Goal: Task Accomplishment & Management: Use online tool/utility

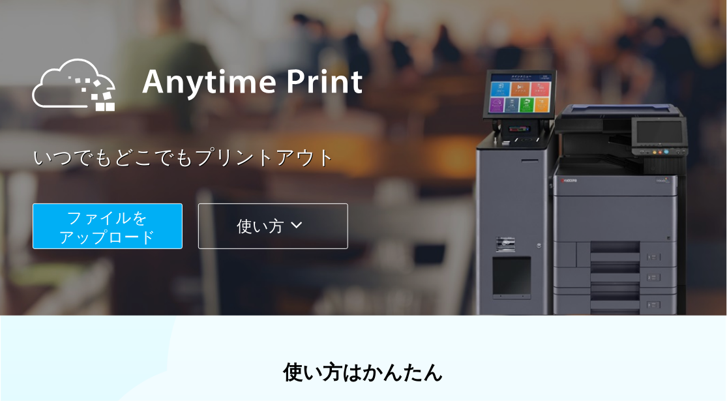
click at [144, 222] on span "ファイルを ​​アップロード" at bounding box center [107, 227] width 97 height 37
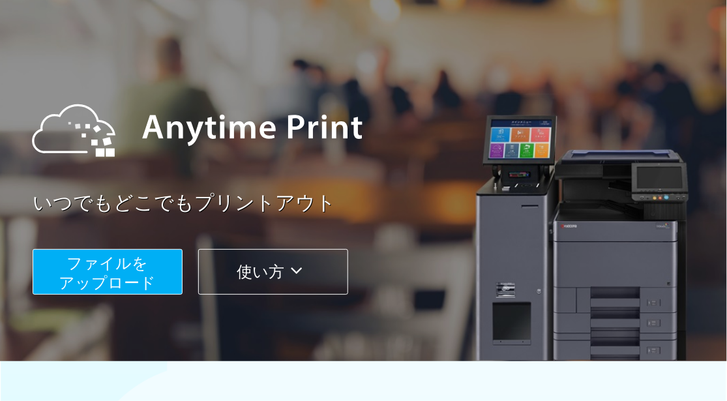
scroll to position [108, 0]
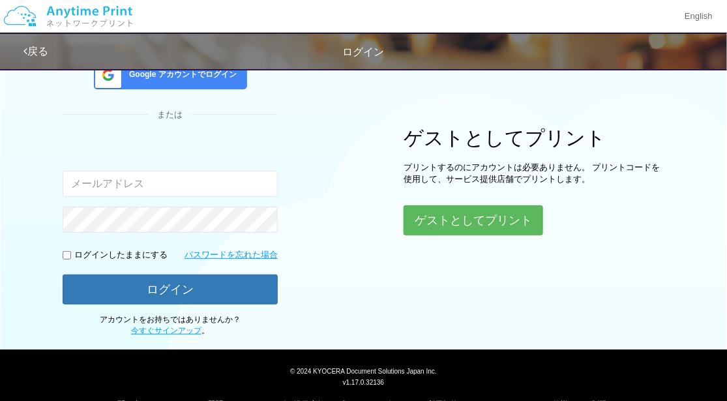
click at [168, 190] on input "email" at bounding box center [170, 184] width 215 height 26
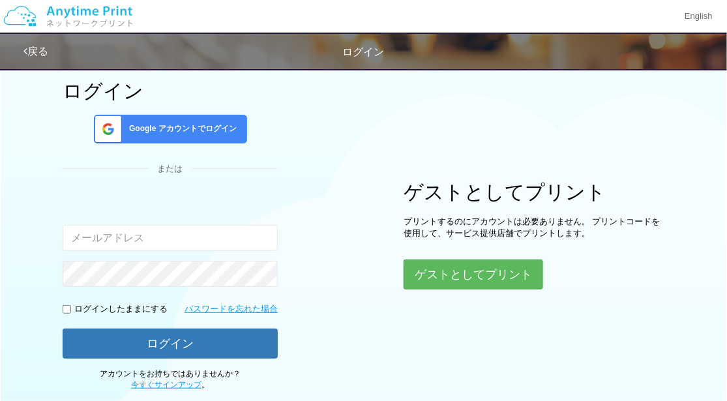
scroll to position [53, 0]
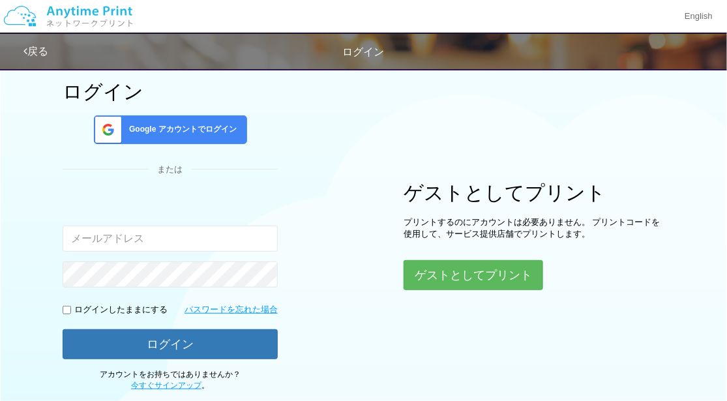
click at [273, 192] on div "ログイン Google アカウントでログイン または 入力されたメールアドレスまたはパスワードが正しくありません。 ログインしたままにする パスワードを忘れた…" at bounding box center [170, 236] width 215 height 311
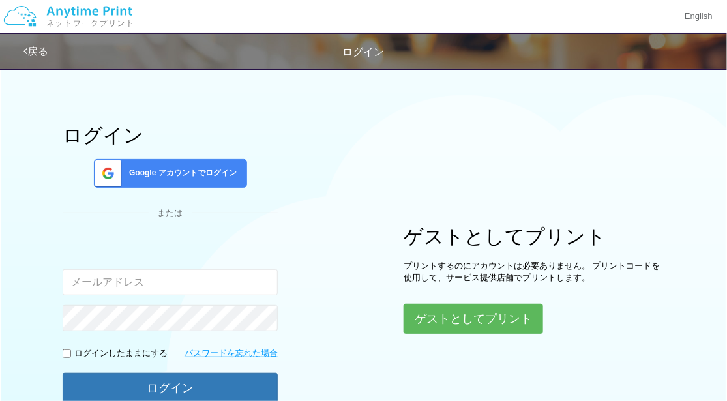
click at [221, 172] on span "Google アカウントでログイン" at bounding box center [180, 173] width 113 height 11
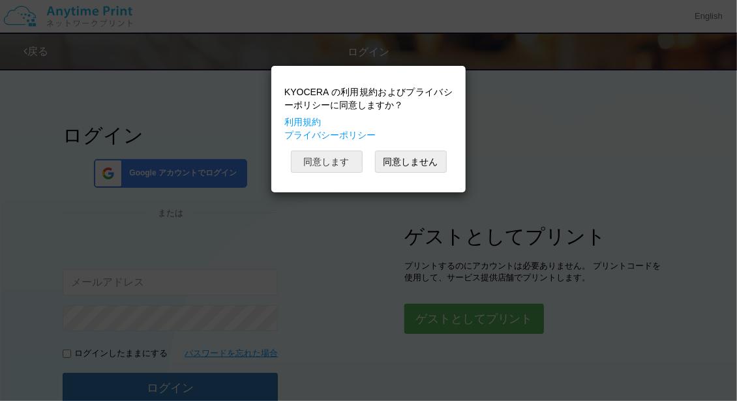
click at [351, 164] on button "同意します" at bounding box center [327, 162] width 72 height 22
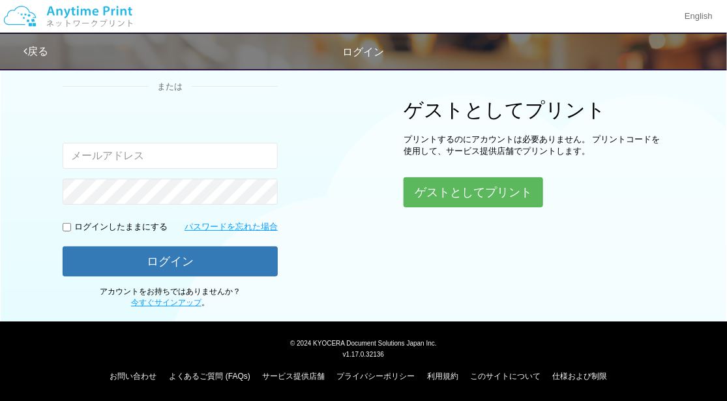
scroll to position [0, 0]
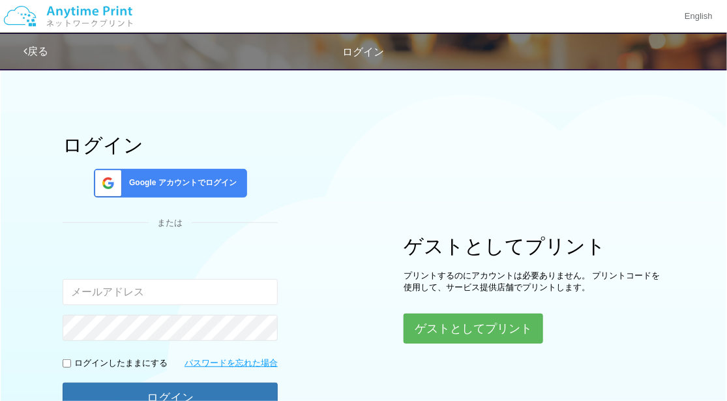
click at [222, 181] on span "Google アカウントでログイン" at bounding box center [180, 182] width 113 height 11
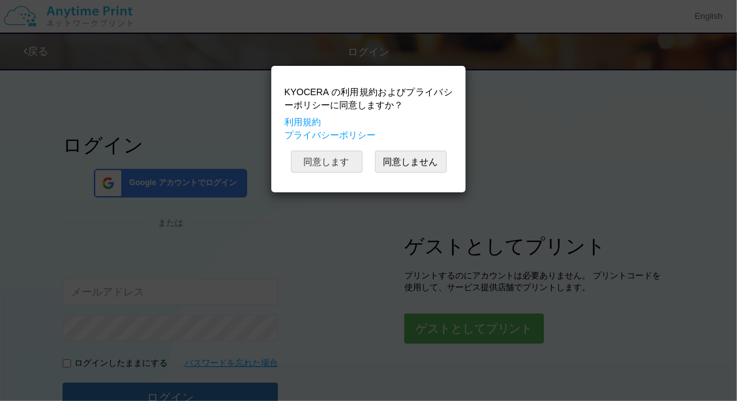
click at [344, 164] on button "同意します" at bounding box center [327, 162] width 72 height 22
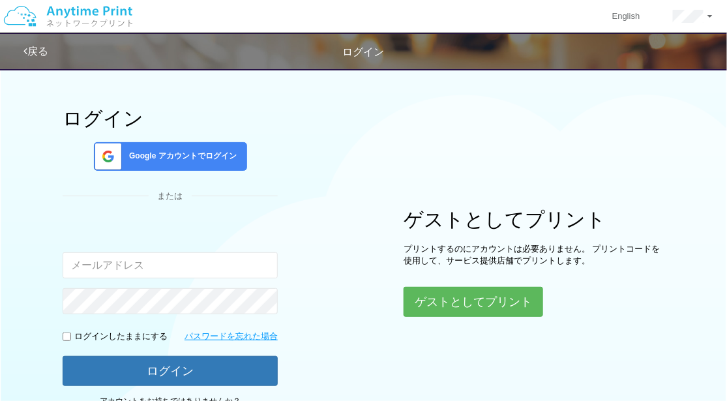
scroll to position [10, 0]
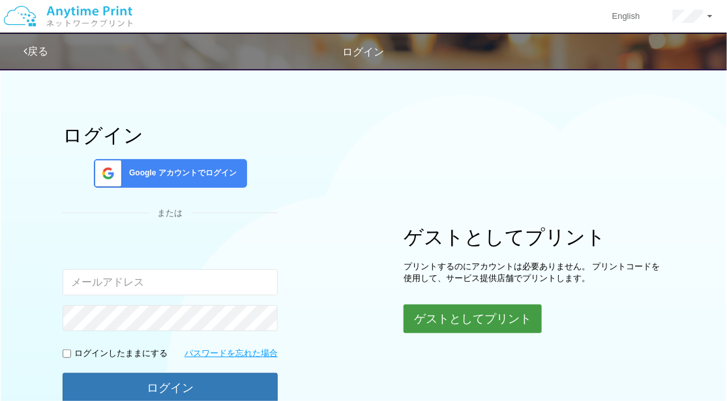
click at [468, 323] on button "ゲストとしてプリント" at bounding box center [473, 318] width 138 height 29
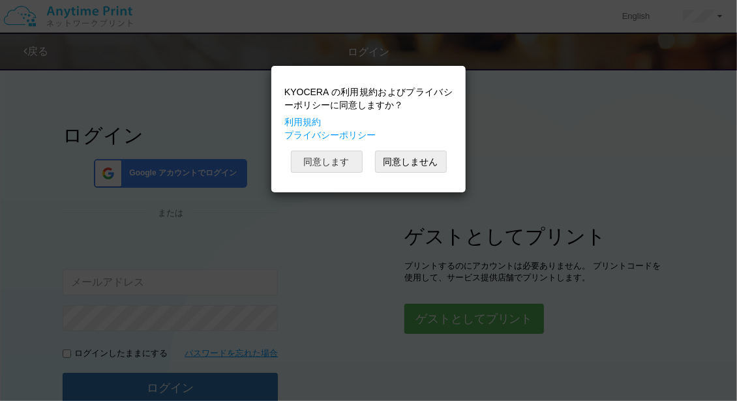
click at [344, 165] on button "同意します" at bounding box center [327, 162] width 72 height 22
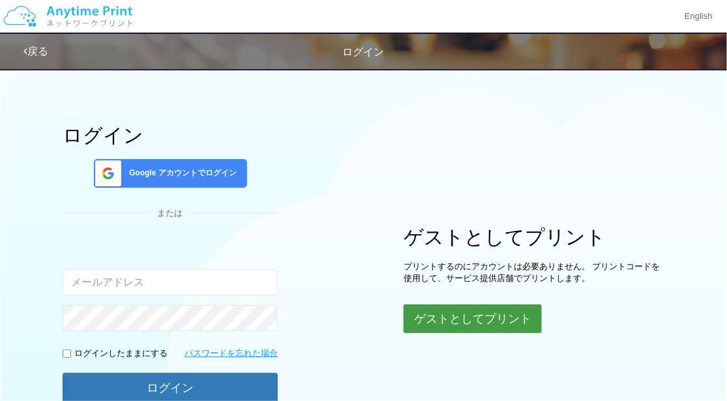
click at [463, 323] on button "ゲストとしてプリント" at bounding box center [473, 318] width 138 height 29
click at [487, 307] on button "ゲストとしてプリント" at bounding box center [473, 318] width 138 height 29
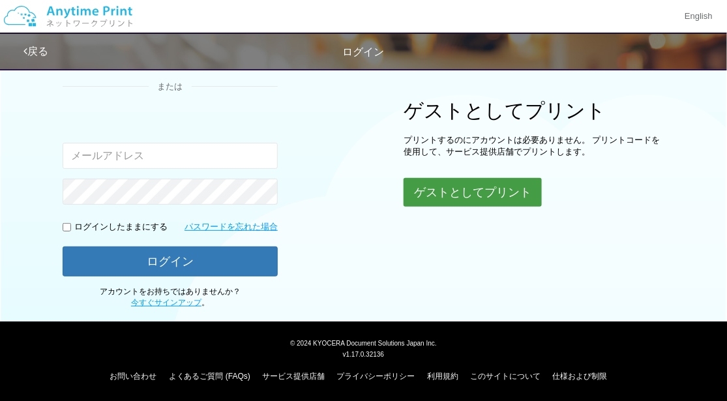
click at [474, 191] on button "ゲストとしてプリント" at bounding box center [473, 192] width 138 height 29
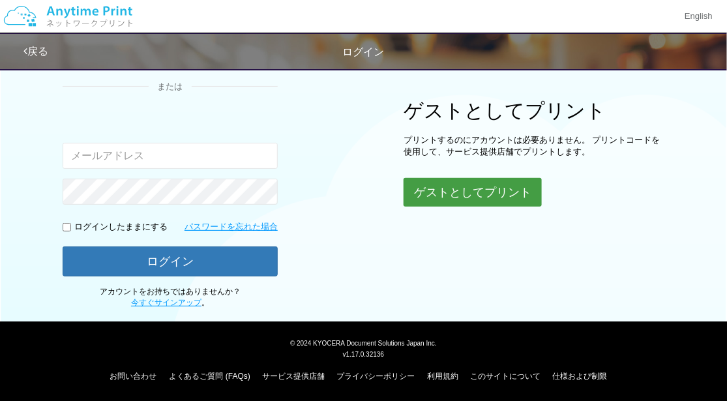
click at [474, 191] on button "ゲストとしてプリント" at bounding box center [473, 192] width 138 height 29
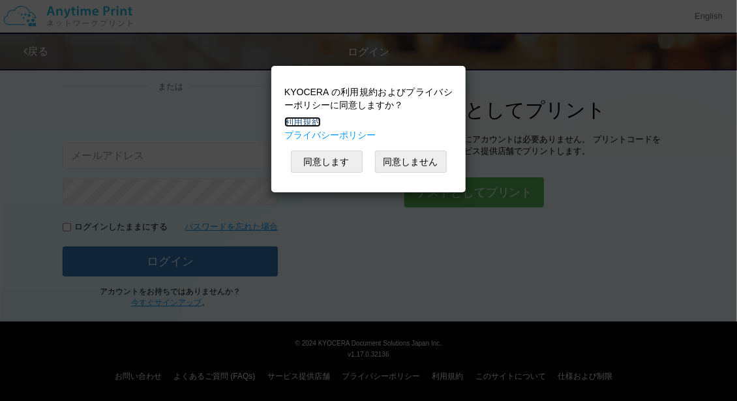
click at [314, 123] on link "利用規約" at bounding box center [302, 122] width 37 height 10
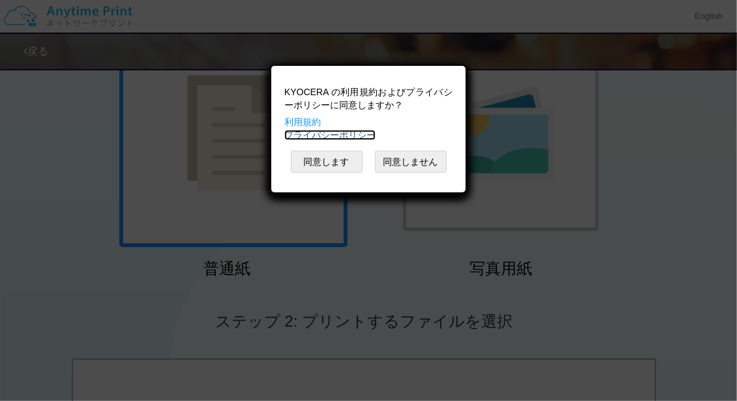
click at [334, 131] on link "プライバシーポリシー" at bounding box center [329, 135] width 91 height 10
click at [346, 158] on button "同意します" at bounding box center [327, 162] width 72 height 22
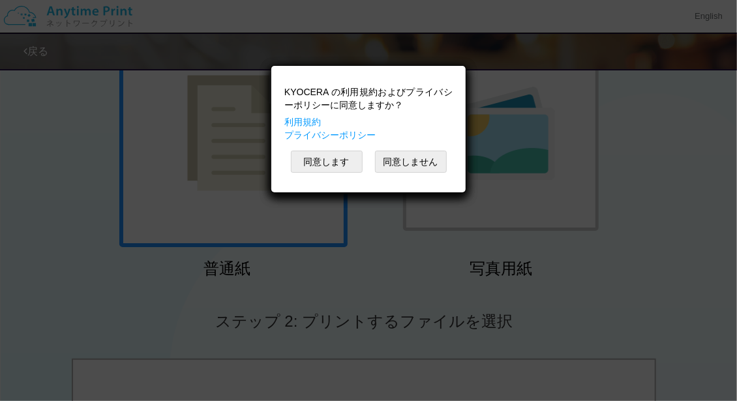
click at [346, 154] on div "KYOCERA の利用規約およびプライバシーポリシーに同意しますか？ 利用規約 プライバシーポリシー 同意します 同意しません" at bounding box center [368, 96] width 181 height 113
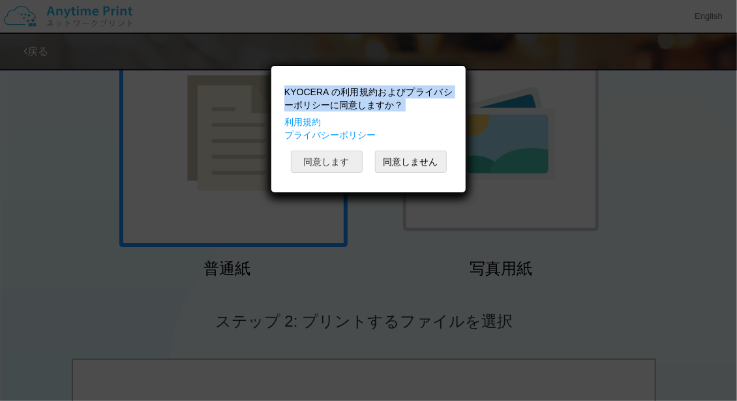
click at [346, 158] on button "同意します" at bounding box center [327, 162] width 72 height 22
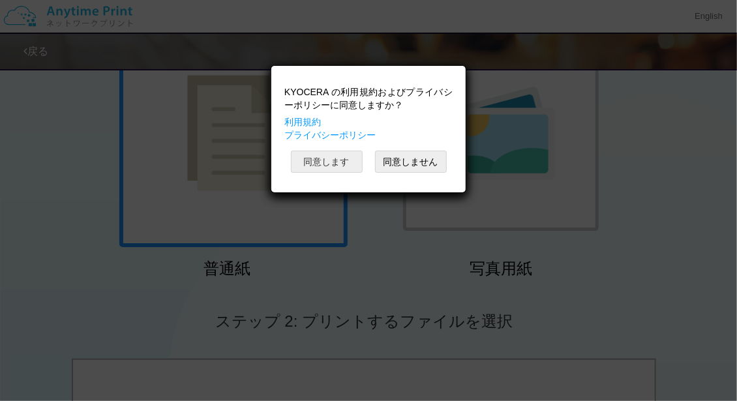
click at [329, 157] on button "同意します" at bounding box center [327, 162] width 72 height 22
click at [409, 151] on button "同意しません" at bounding box center [411, 162] width 72 height 22
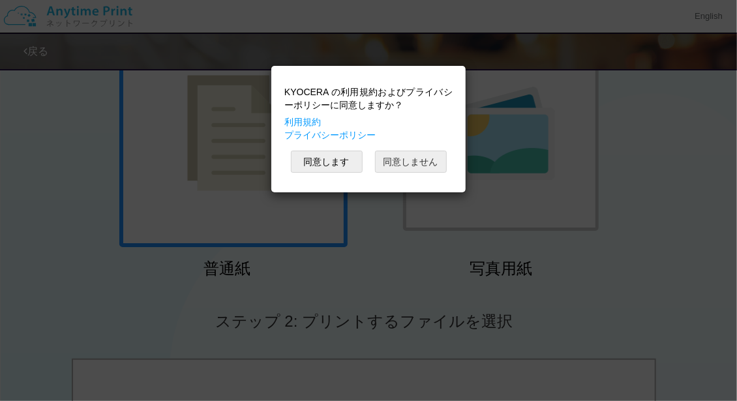
click at [409, 151] on button "同意しません" at bounding box center [411, 162] width 72 height 22
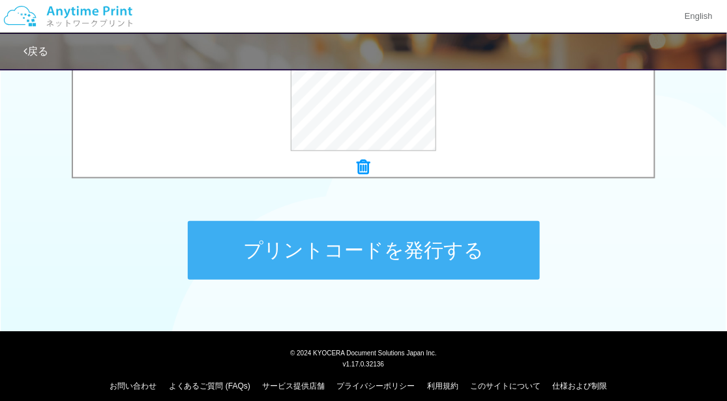
scroll to position [590, 0]
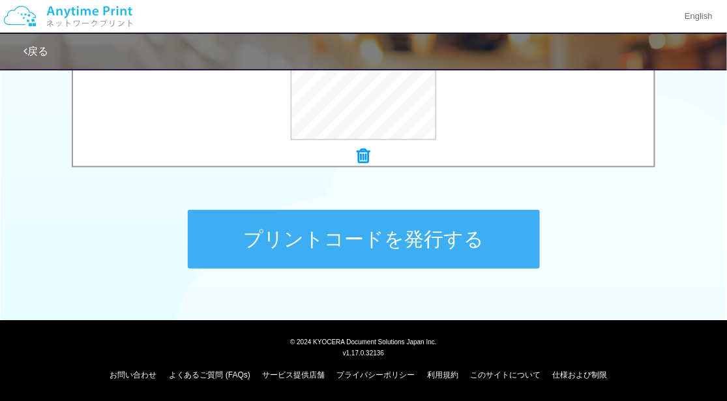
click at [398, 238] on button "プリントコードを発行する" at bounding box center [364, 239] width 352 height 59
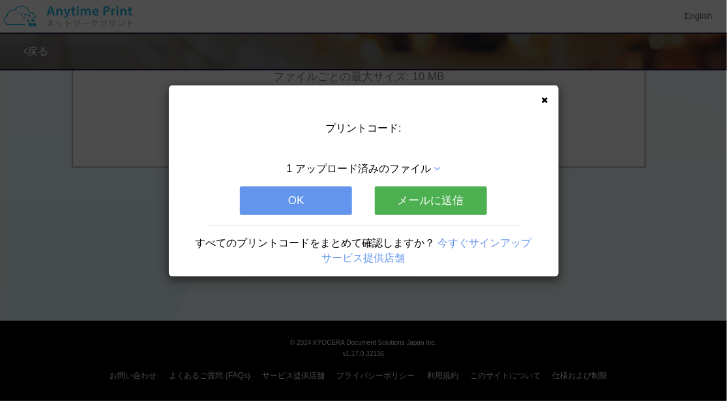
scroll to position [0, 0]
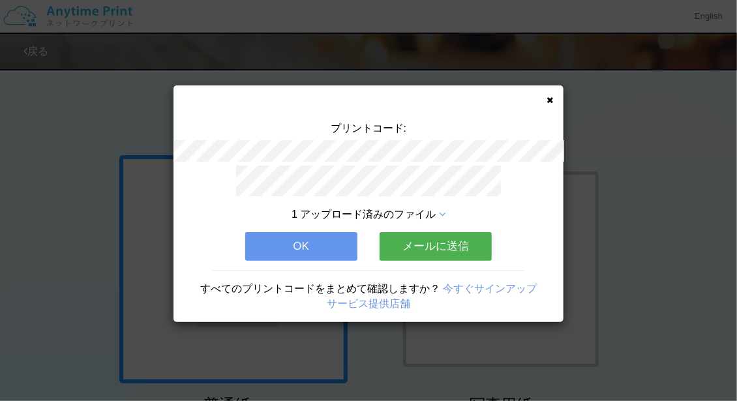
click at [344, 244] on button "OK" at bounding box center [301, 246] width 112 height 29
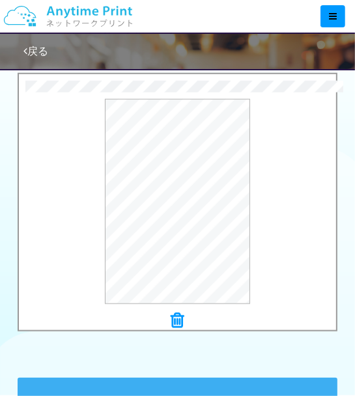
scroll to position [682, 0]
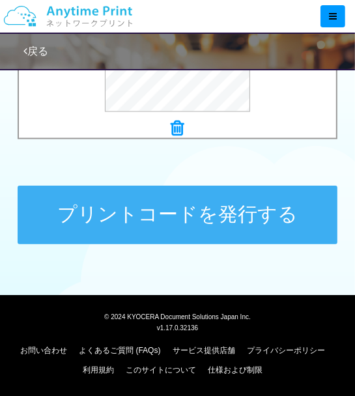
click at [248, 200] on button "プリントコードを発行する" at bounding box center [178, 215] width 320 height 59
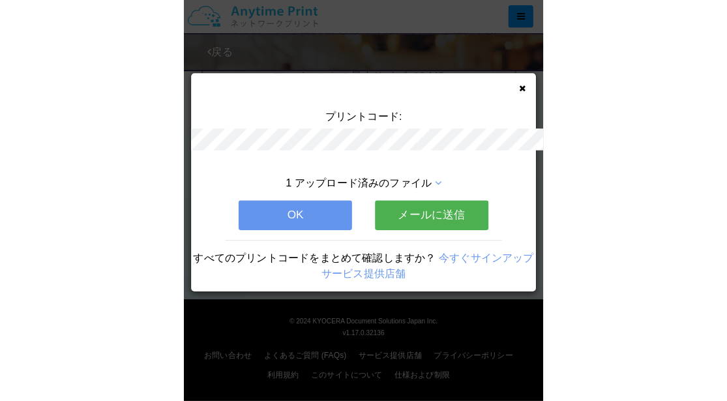
scroll to position [0, 0]
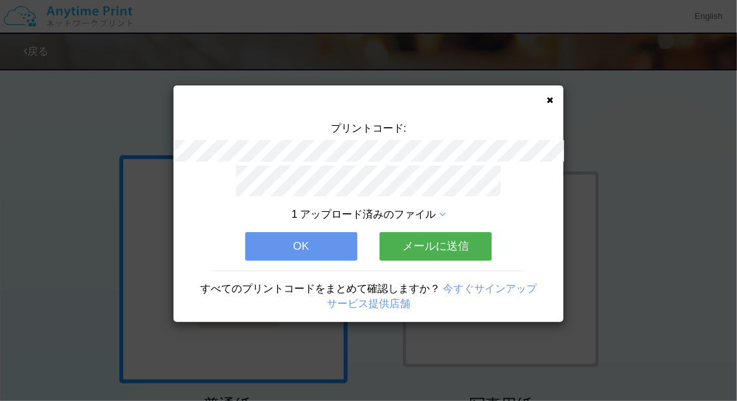
click at [551, 103] on icon at bounding box center [549, 100] width 7 height 8
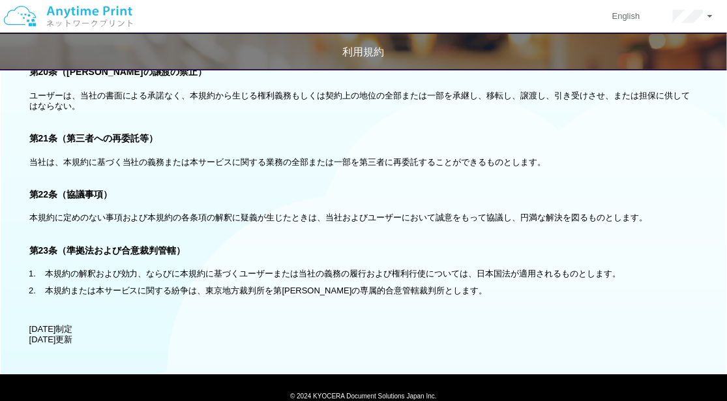
scroll to position [2900, 0]
